Goal: Information Seeking & Learning: Learn about a topic

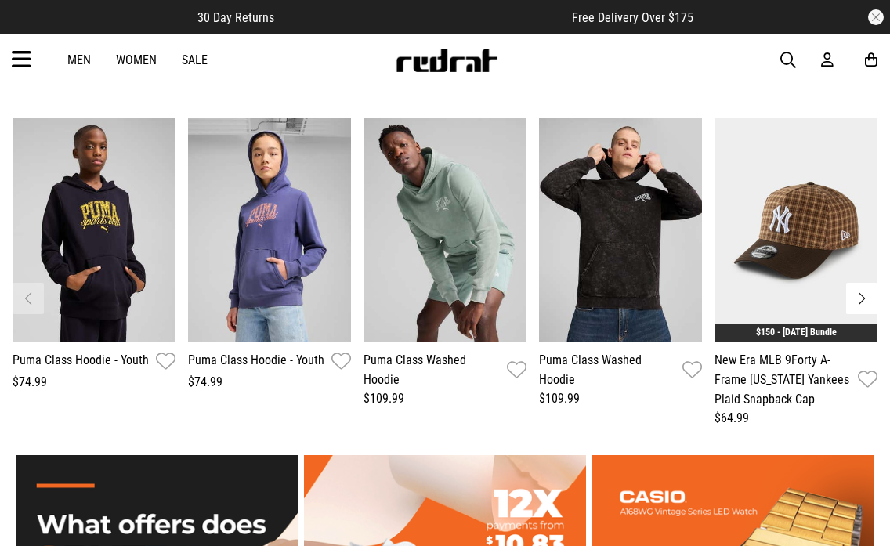
scroll to position [2350, 0]
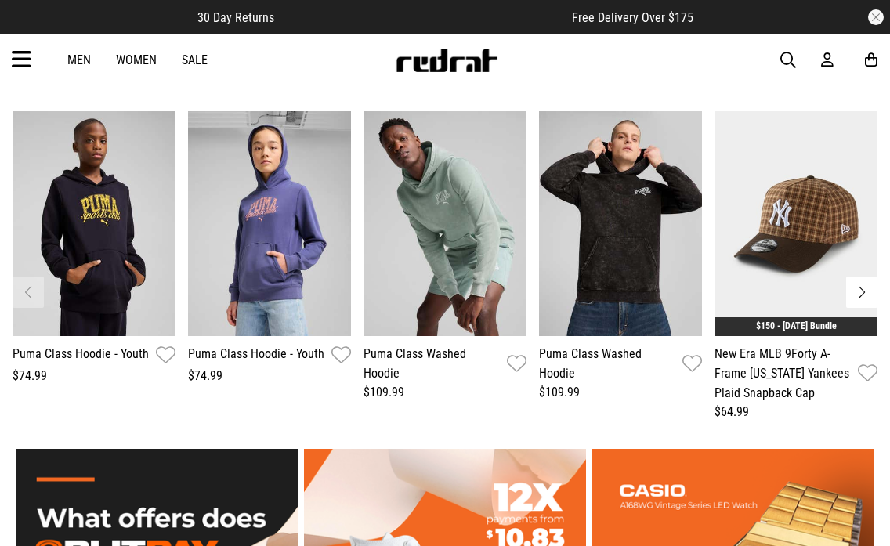
click at [460, 273] on img "3 / 13" at bounding box center [444, 223] width 163 height 225
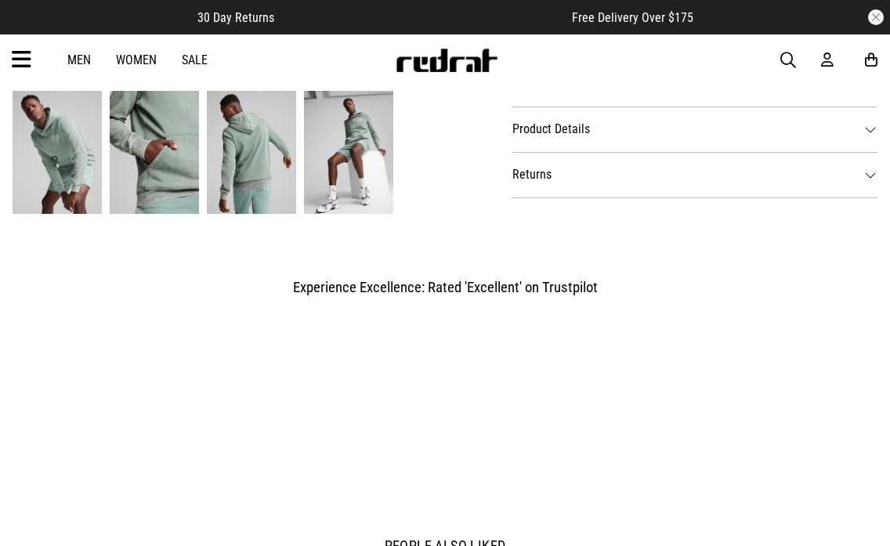
scroll to position [627, 0]
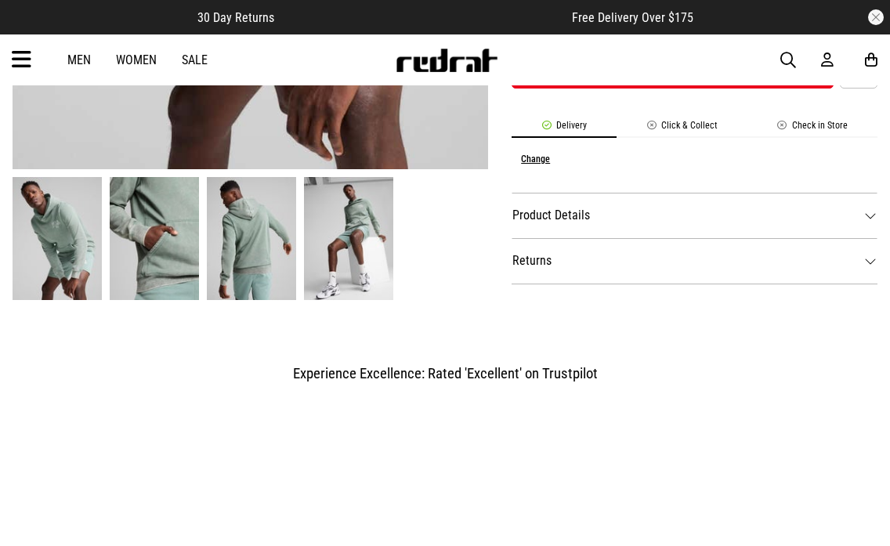
click at [581, 217] on dt "Product Details" at bounding box center [694, 215] width 366 height 45
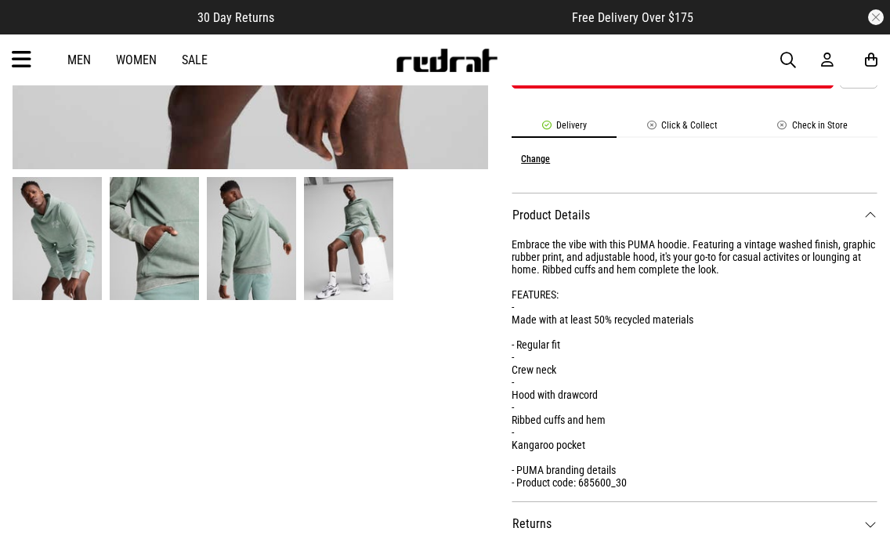
click at [591, 215] on dt "Product Details" at bounding box center [694, 215] width 366 height 45
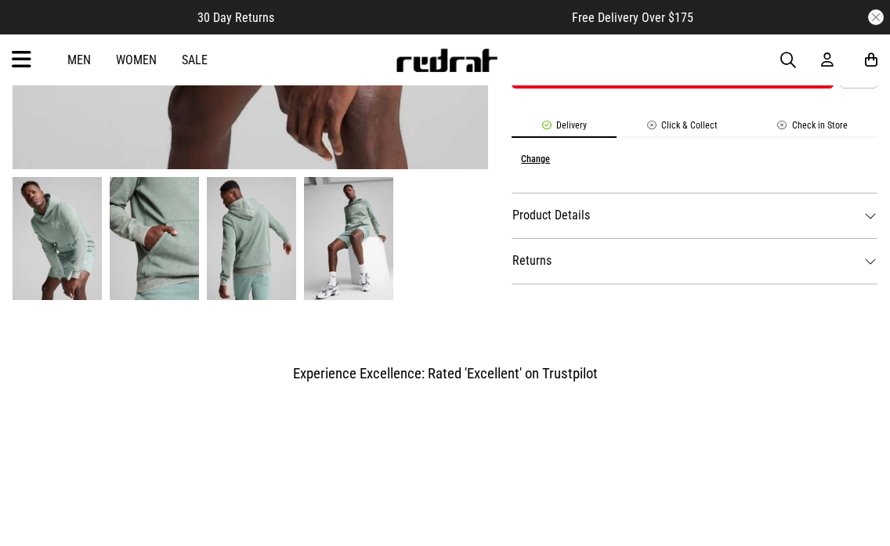
click at [610, 217] on dt "Product Details" at bounding box center [694, 215] width 366 height 45
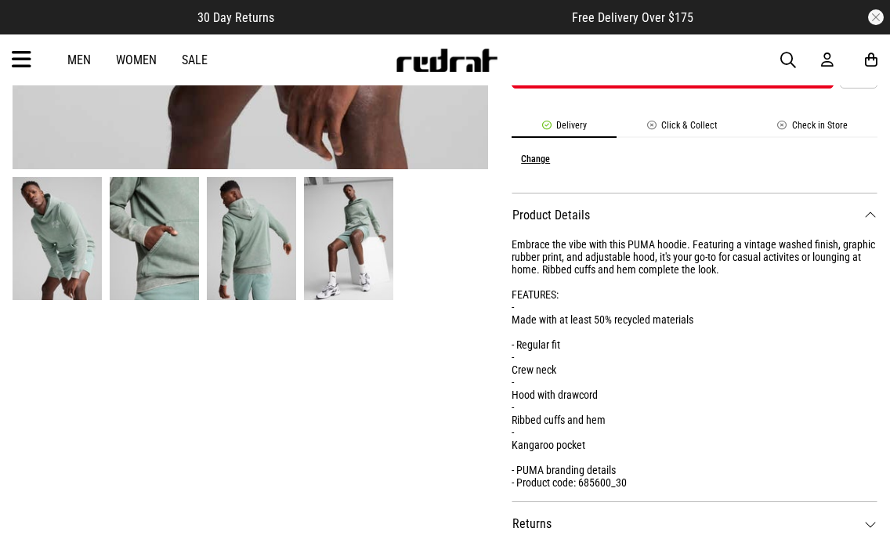
click at [580, 211] on dt "Product Details" at bounding box center [694, 215] width 366 height 45
